Goal: Check status: Check status

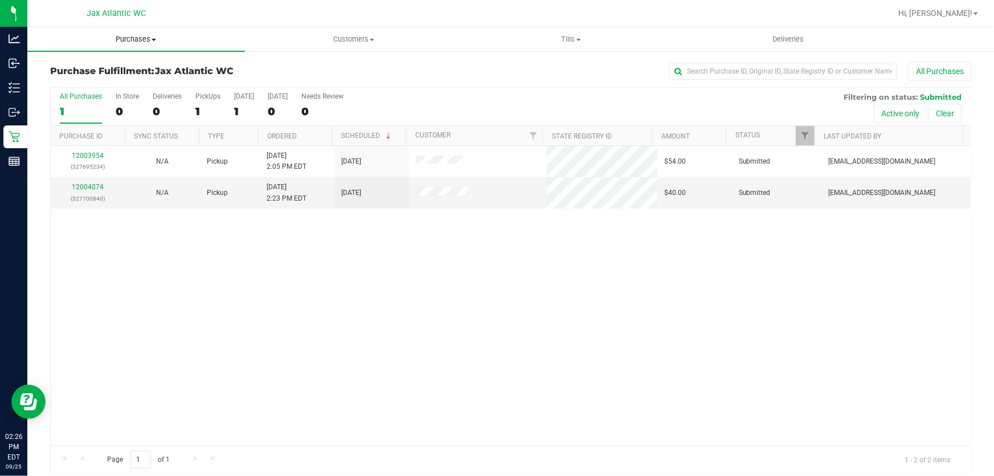
click at [147, 38] on span "Purchases" at bounding box center [136, 39] width 218 height 10
click at [313, 243] on div "12003954 (327695234) N/A Pickup [DATE] 2:05 PM EDT 9/25/2025 $54.00 Submitted […" at bounding box center [511, 296] width 920 height 300
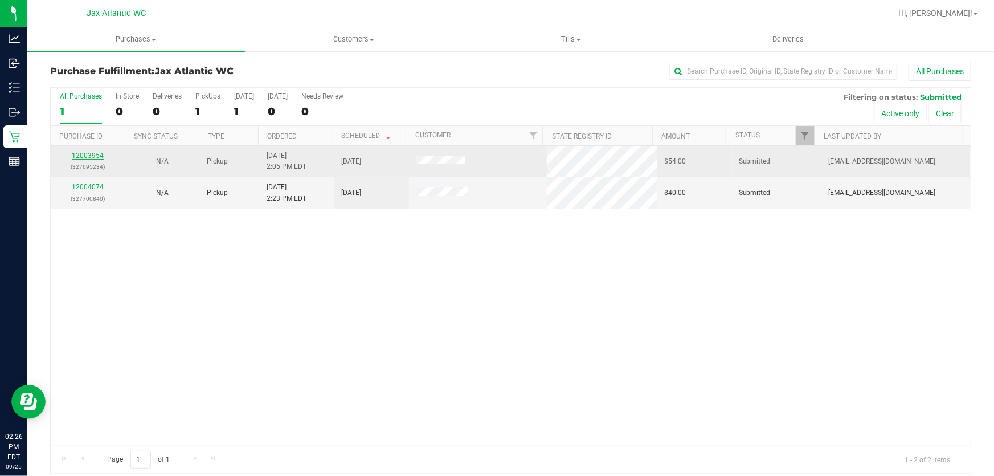
click at [90, 153] on link "12003954" at bounding box center [88, 155] width 32 height 8
click at [88, 155] on link "12003954" at bounding box center [88, 155] width 32 height 8
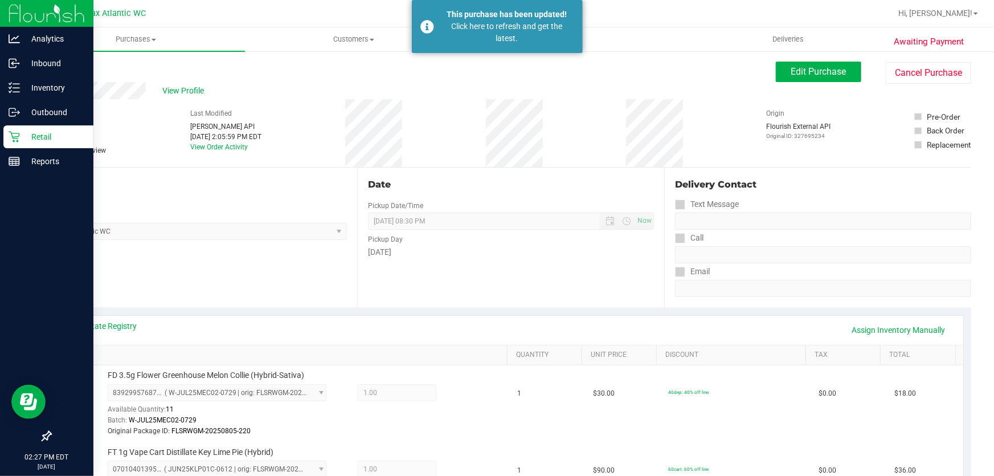
click at [21, 134] on p "Retail" at bounding box center [54, 137] width 68 height 14
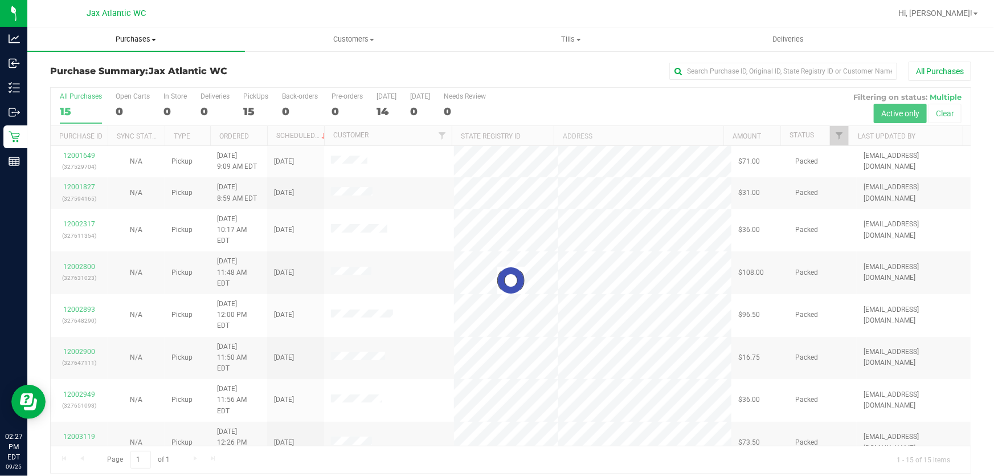
click at [137, 36] on span "Purchases" at bounding box center [136, 39] width 218 height 10
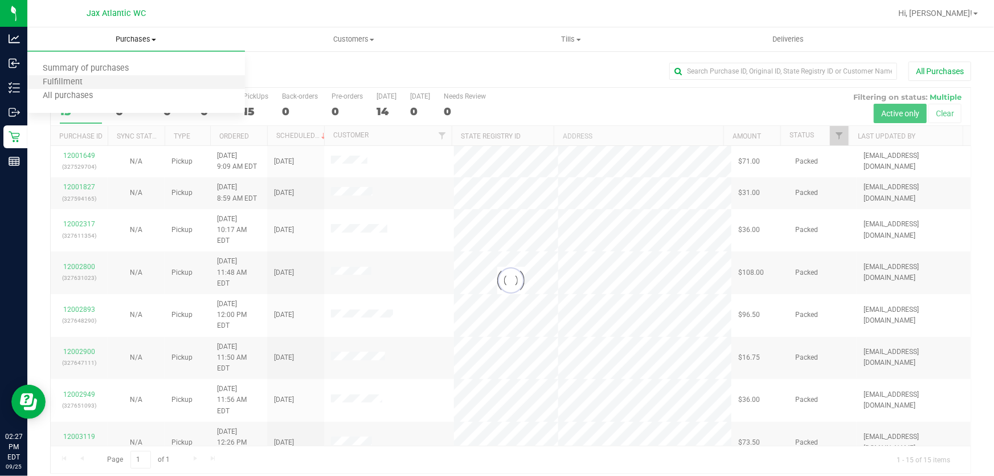
click at [97, 77] on li "Fulfillment" at bounding box center [136, 83] width 218 height 14
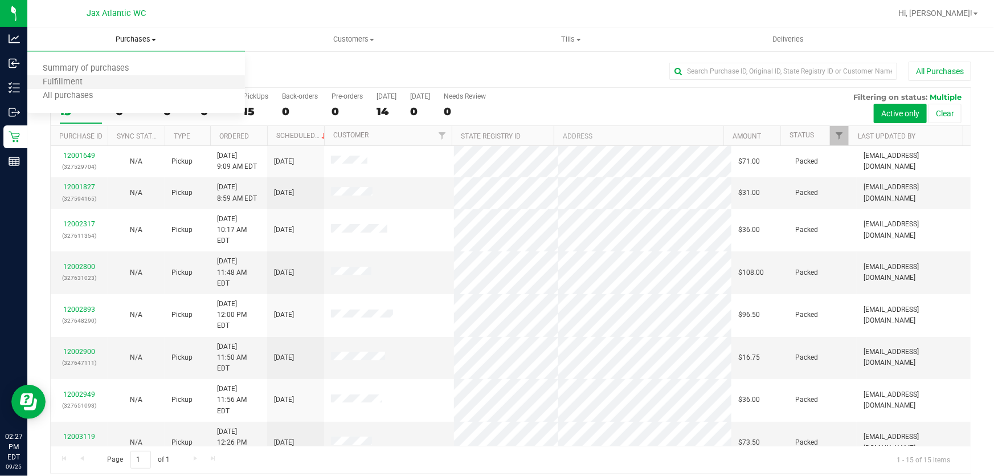
click at [97, 77] on li "Fulfillment" at bounding box center [136, 83] width 218 height 14
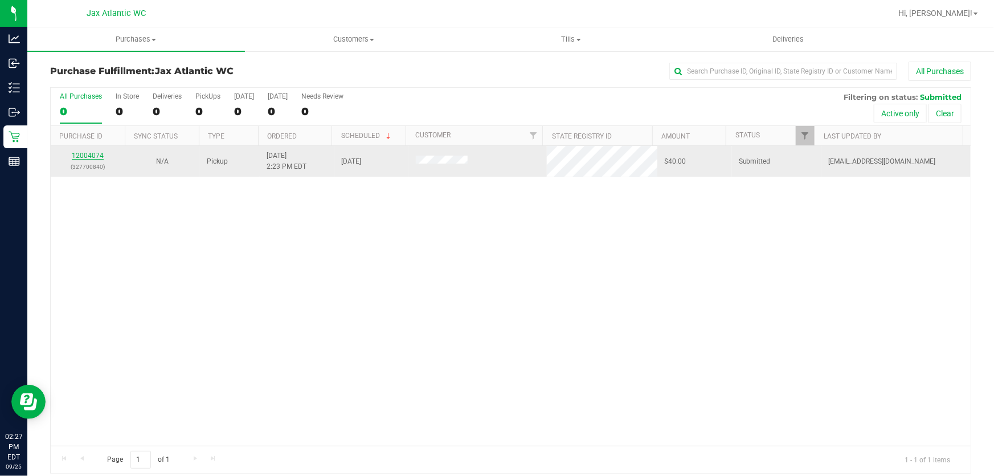
click at [84, 154] on link "12004074" at bounding box center [88, 155] width 32 height 8
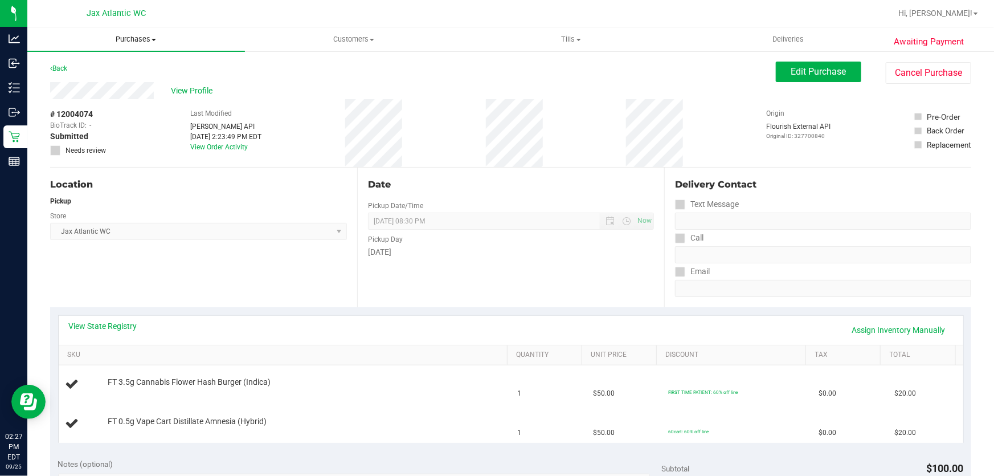
click at [136, 42] on span "Purchases" at bounding box center [136, 39] width 218 height 10
click at [90, 67] on span "Summary of purchases" at bounding box center [85, 69] width 117 height 10
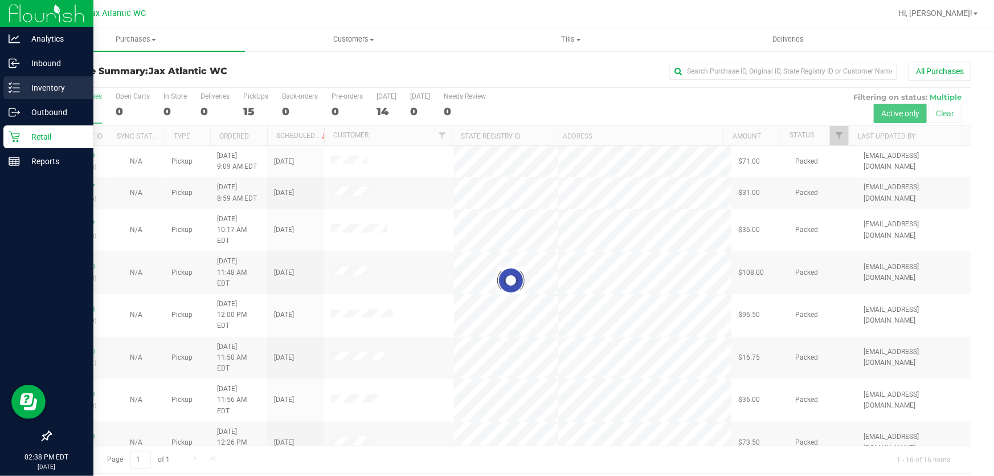
click at [27, 96] on div "Inventory" at bounding box center [48, 87] width 90 height 23
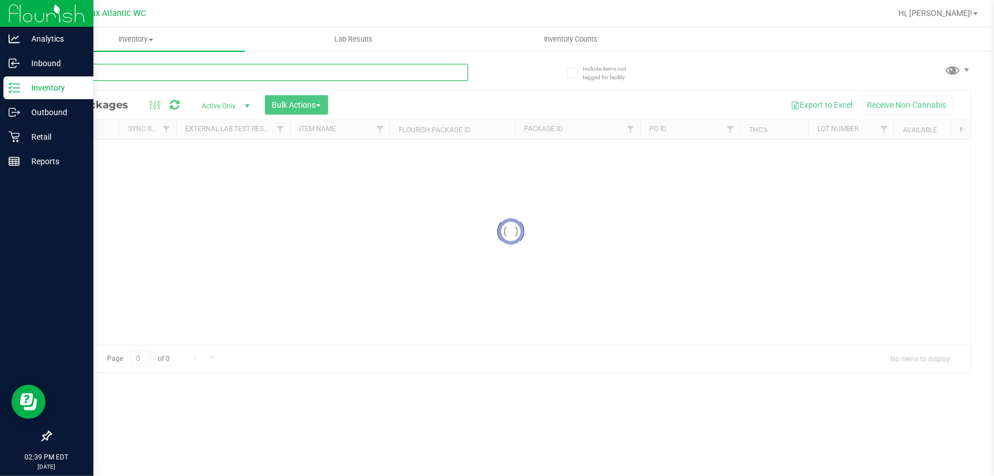
click at [219, 72] on input "text" at bounding box center [259, 72] width 418 height 17
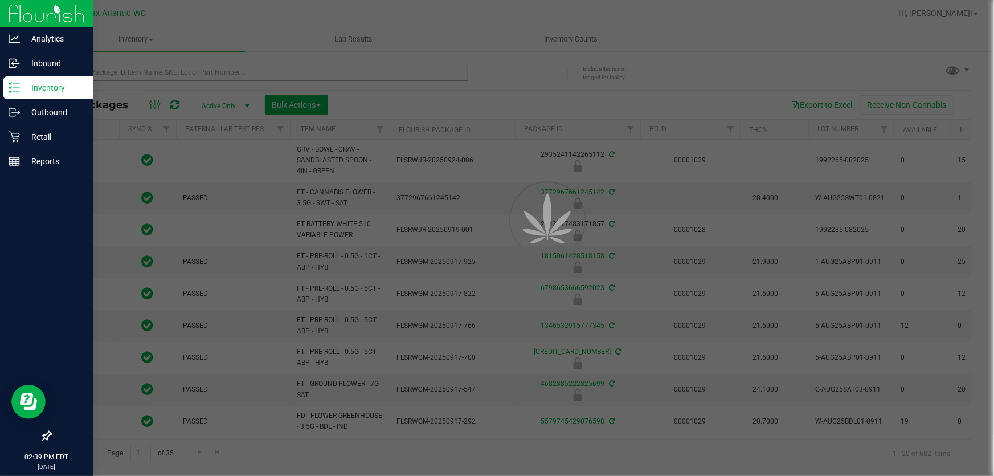
click at [223, 72] on div at bounding box center [497, 238] width 994 height 476
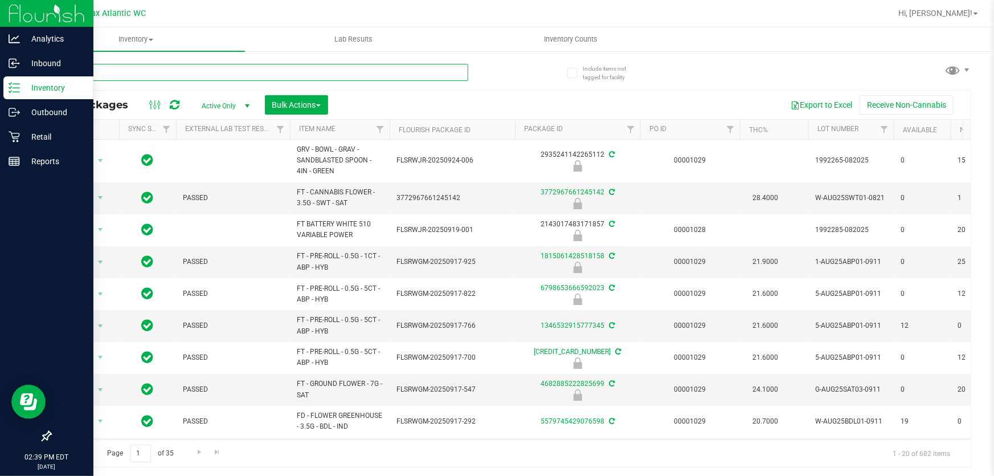
click at [223, 72] on input "text" at bounding box center [259, 72] width 418 height 17
type input "zkr"
